Goal: Task Accomplishment & Management: Manage account settings

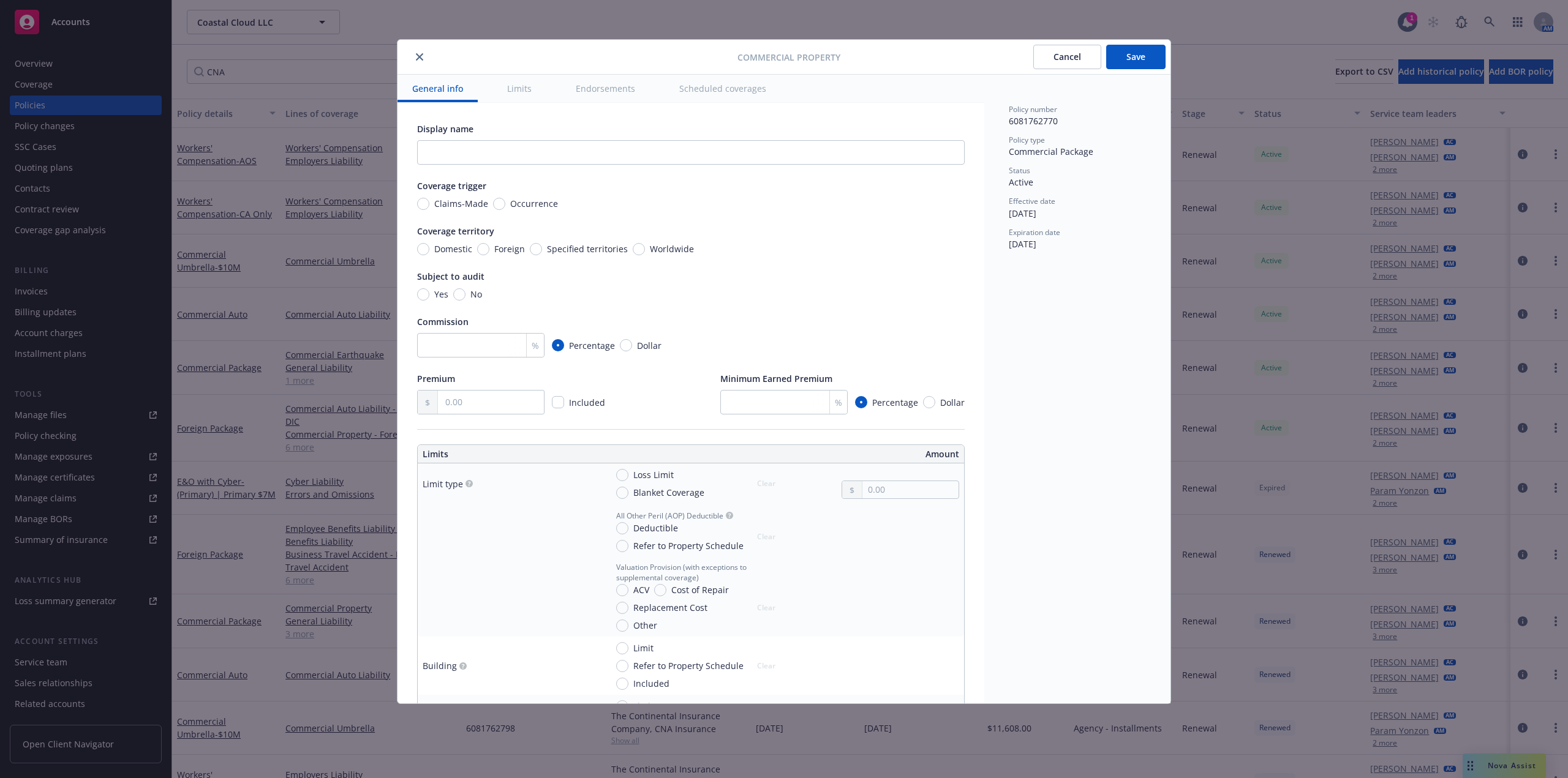
click at [1286, 38] on div "Commercial Property Cancel Save General info Limits Endorsements Scheduled cove…" at bounding box center [784, 389] width 1568 height 778
